Goal: Task Accomplishment & Management: Complete application form

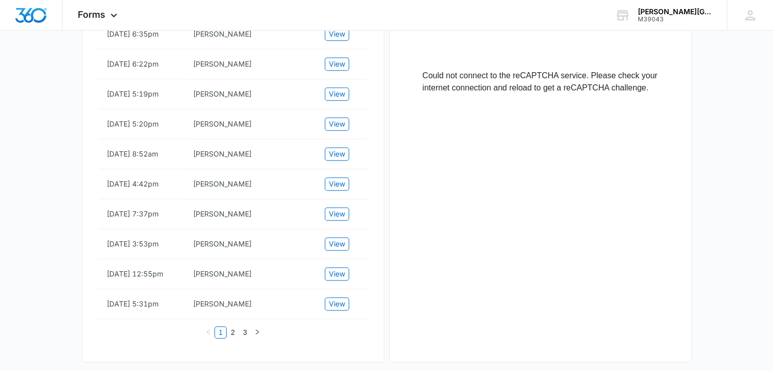
scroll to position [571, 0]
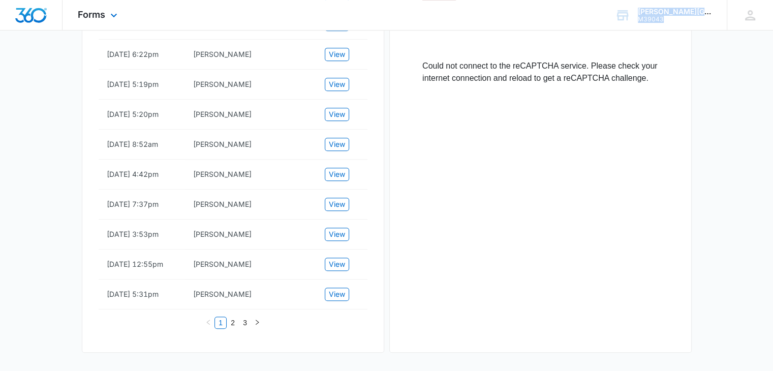
drag, startPoint x: 360, startPoint y: 316, endPoint x: 288, endPoint y: 25, distance: 299.7
drag, startPoint x: 257, startPoint y: 310, endPoint x: 108, endPoint y: 198, distance: 186.7
click at [108, 198] on tbody "[DATE] 9:29am [PERSON_NAME] View [DATE] 10:07am [PERSON_NAME] View [DATE] 10:20…" at bounding box center [233, 10] width 269 height 600
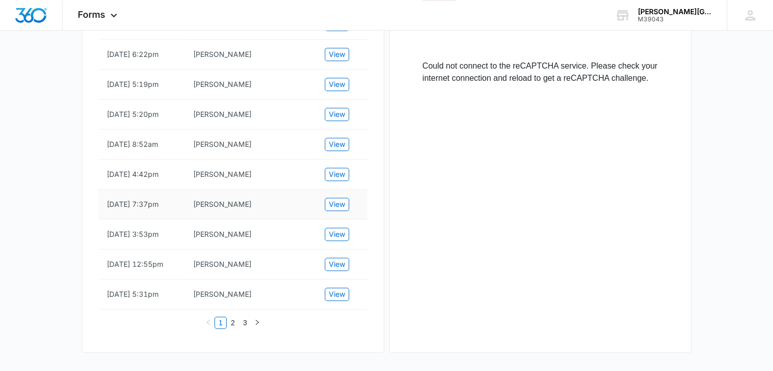
click at [119, 213] on td "[DATE] 7:37pm" at bounding box center [142, 205] width 86 height 30
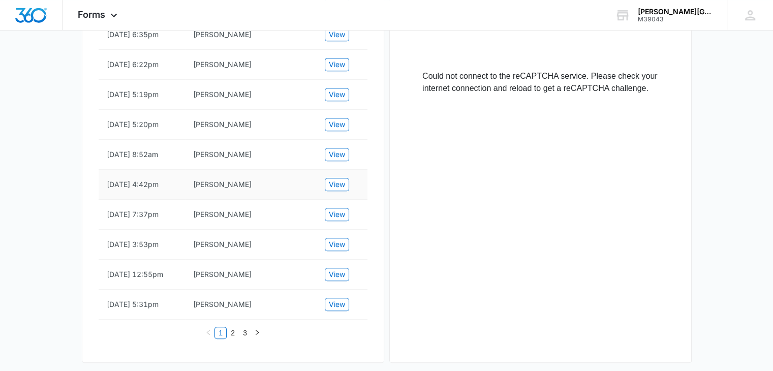
scroll to position [580, 0]
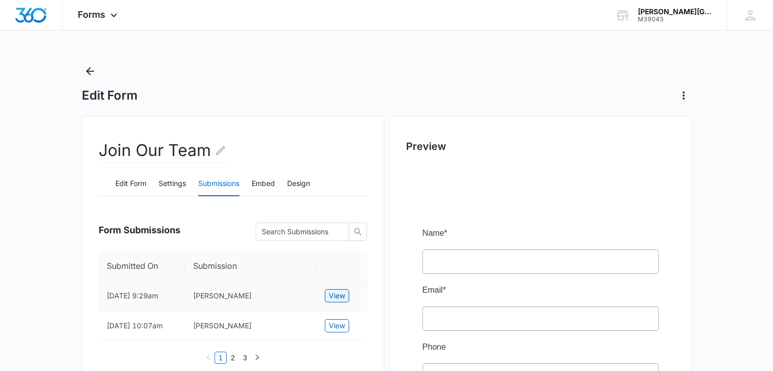
click at [337, 294] on span "View" at bounding box center [337, 295] width 16 height 11
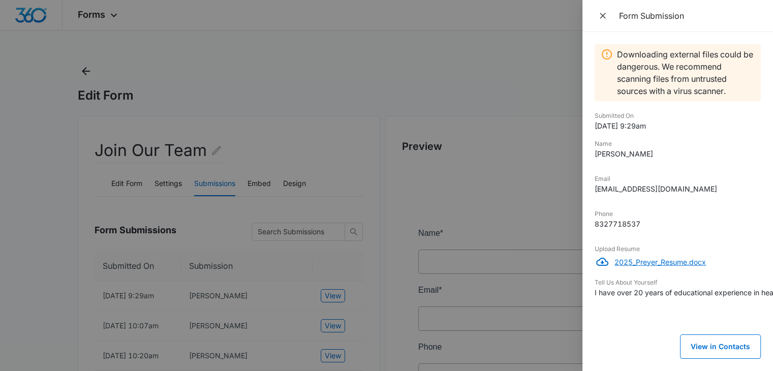
click at [663, 261] on p "2025_Preyer_Resume.docx" at bounding box center [688, 262] width 146 height 11
click at [502, 193] on div at bounding box center [386, 185] width 773 height 371
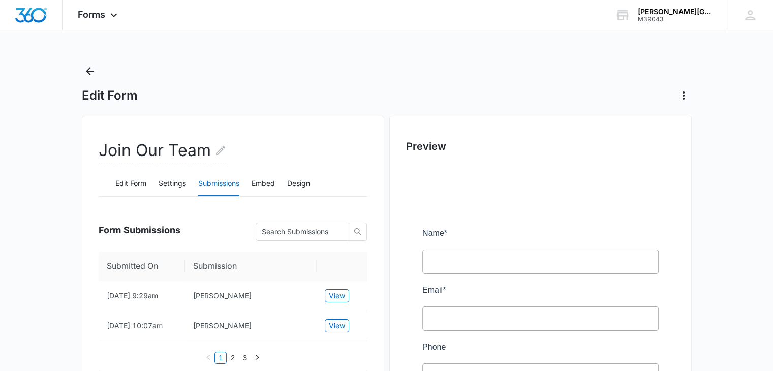
click at [441, 144] on h2 "Preview" at bounding box center [540, 146] width 269 height 15
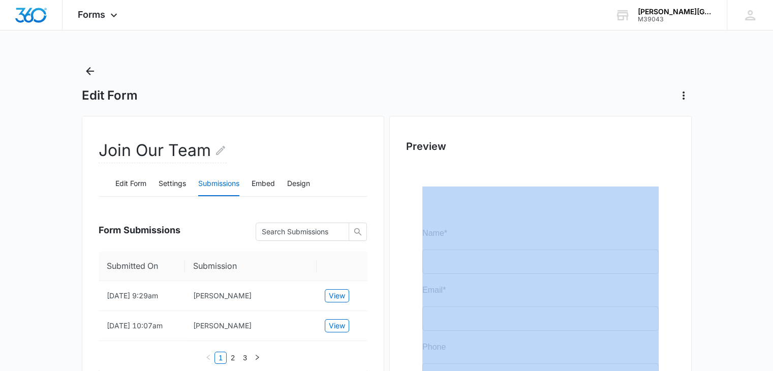
click at [441, 144] on h2 "Preview" at bounding box center [540, 146] width 269 height 15
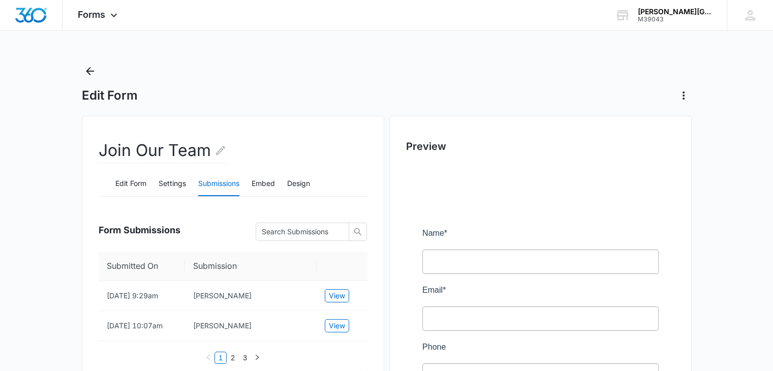
drag, startPoint x: 444, startPoint y: 145, endPoint x: 405, endPoint y: 142, distance: 38.8
click at [406, 142] on h2 "Preview" at bounding box center [540, 146] width 269 height 15
click at [416, 154] on h2 "Preview" at bounding box center [540, 146] width 269 height 15
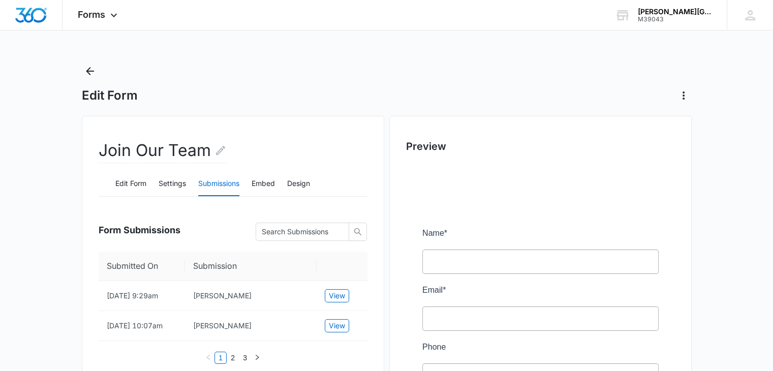
drag, startPoint x: 425, startPoint y: 228, endPoint x: 444, endPoint y: 238, distance: 20.7
click at [423, 143] on h2 "Preview" at bounding box center [540, 146] width 269 height 15
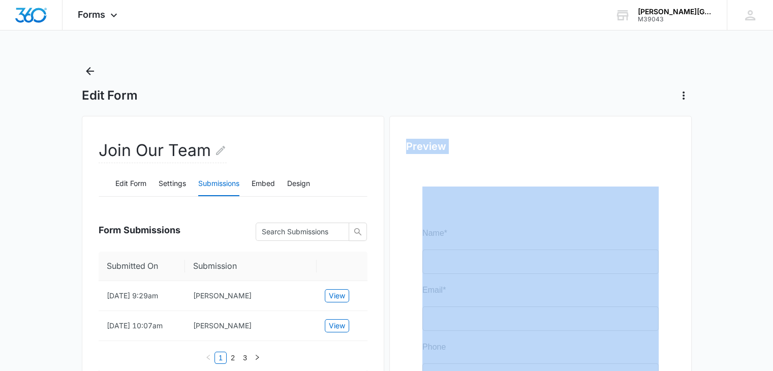
drag, startPoint x: 423, startPoint y: 143, endPoint x: 441, endPoint y: 164, distance: 27.7
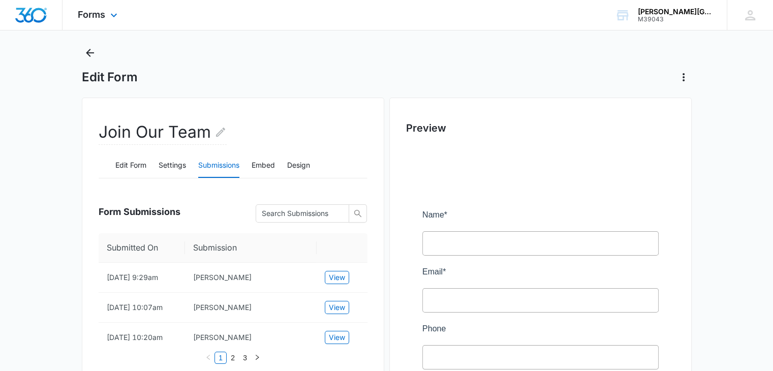
scroll to position [4, 0]
